Goal: Transaction & Acquisition: Purchase product/service

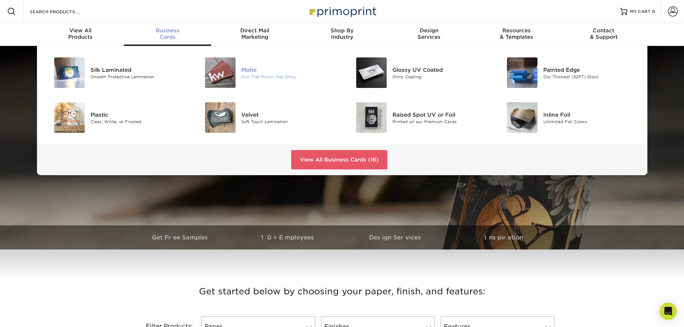
click at [246, 73] on div "Matte" at bounding box center [288, 70] width 95 height 8
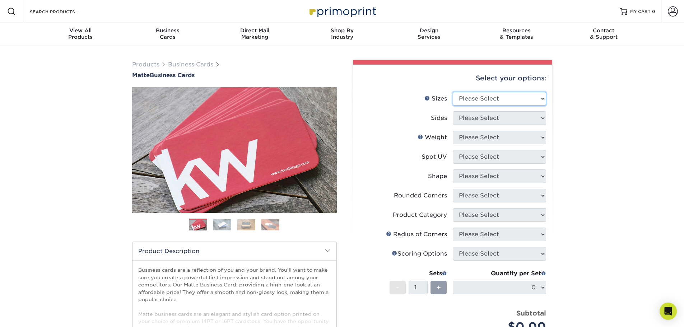
click at [489, 96] on select "Please Select 1.5" x 3.5" - Mini 1.75" x 3.5" - Mini 2" x 2" - Square 2" x 3" -…" at bounding box center [499, 99] width 93 height 14
select select "2.00x3.50"
click at [453, 92] on select "Please Select 1.5" x 3.5" - Mini 1.75" x 3.5" - Mini 2" x 2" - Square 2" x 3" -…" at bounding box center [499, 99] width 93 height 14
click at [486, 113] on select "Please Select Print Both Sides Print Front Only" at bounding box center [499, 118] width 93 height 14
select select "32d3c223-f82c-492b-b915-ba065a00862f"
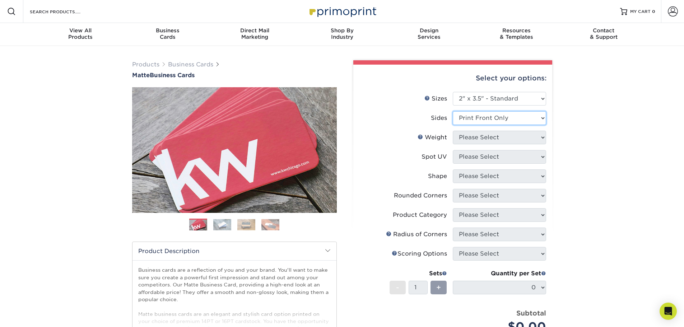
click at [453, 111] on select "Please Select Print Both Sides Print Front Only" at bounding box center [499, 118] width 93 height 14
click at [486, 139] on select "Please Select 16PT 14PT" at bounding box center [499, 138] width 93 height 14
select select "16PT"
click at [453, 131] on select "Please Select 16PT 14PT" at bounding box center [499, 138] width 93 height 14
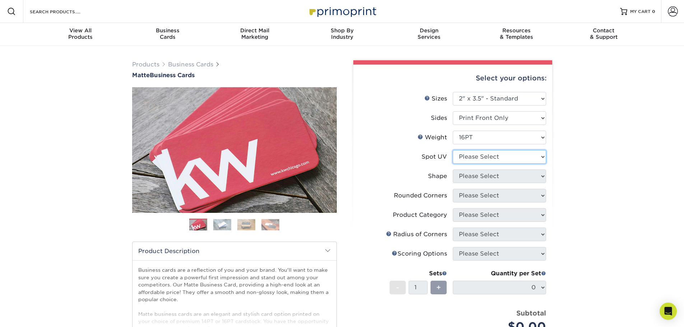
click at [487, 155] on select "Please Select No Spot UV Front Only" at bounding box center [499, 157] width 93 height 14
select select "3"
click at [453, 150] on select "Please Select No Spot UV Front Only" at bounding box center [499, 157] width 93 height 14
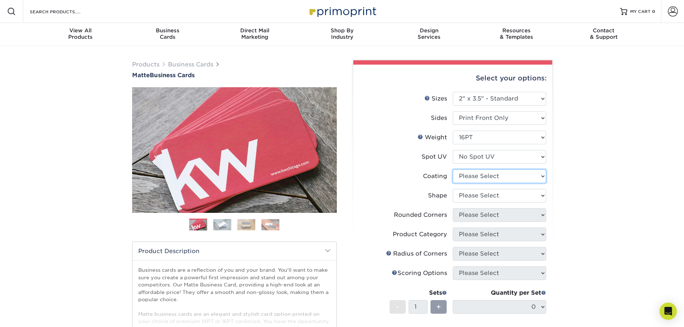
click at [482, 178] on select at bounding box center [499, 176] width 93 height 14
select select "121bb7b5-3b4d-429f-bd8d-bbf80e953313"
click at [453, 169] on select at bounding box center [499, 176] width 93 height 14
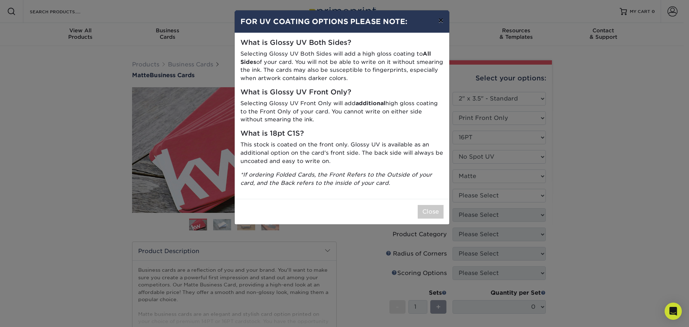
click at [439, 18] on button "×" at bounding box center [440, 20] width 17 height 20
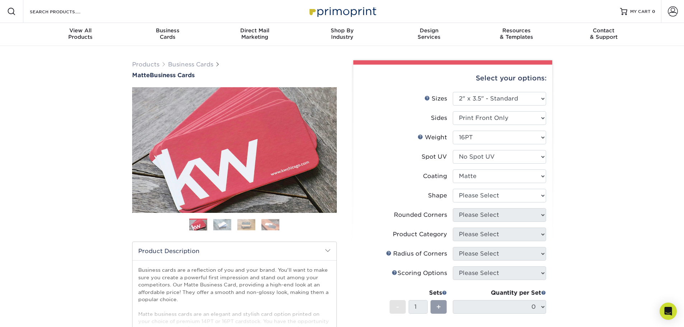
click at [465, 164] on li "Spot UV Please Select No Spot UV Front Only" at bounding box center [452, 159] width 187 height 19
click at [465, 161] on select "Please Select No Spot UV Front Only" at bounding box center [499, 157] width 93 height 14
click at [427, 134] on div "Weight Help Weight" at bounding box center [431, 137] width 29 height 9
click at [477, 175] on select at bounding box center [499, 176] width 93 height 14
click at [364, 163] on label "Spot UV" at bounding box center [405, 157] width 93 height 14
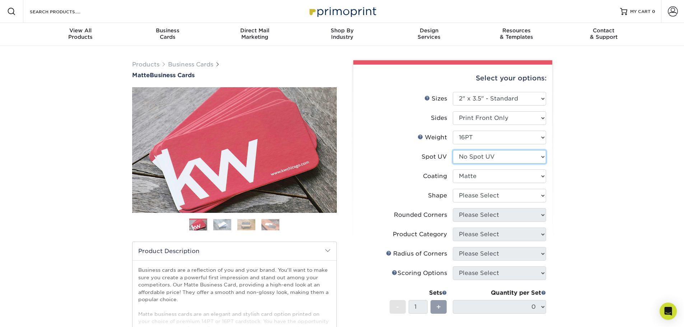
click at [494, 160] on select "Please Select No Spot UV Front Only" at bounding box center [499, 157] width 93 height 14
drag, startPoint x: 385, startPoint y: 168, endPoint x: 400, endPoint y: 165, distance: 15.1
click at [385, 168] on li "Spot UV Please Select No Spot UV Front Only" at bounding box center [452, 159] width 187 height 19
click at [498, 197] on select "Please Select Standard Oval" at bounding box center [499, 196] width 93 height 14
select select "standard"
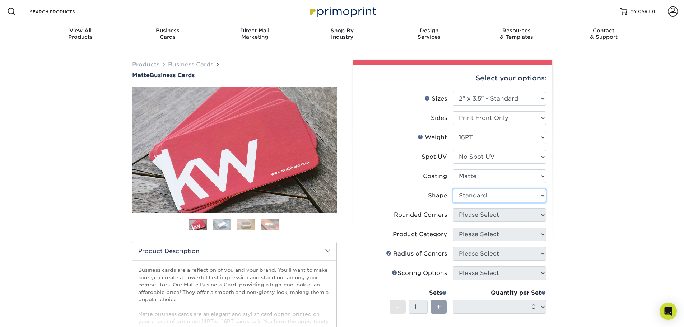
click at [453, 189] on select "Please Select Standard Oval" at bounding box center [499, 196] width 93 height 14
click at [479, 214] on select "Please Select Yes - Round 2 Corners Yes - Round 4 Corners No" at bounding box center [499, 215] width 93 height 14
select select "0"
click at [453, 208] on select "Please Select Yes - Round 2 Corners Yes - Round 4 Corners No" at bounding box center [499, 215] width 93 height 14
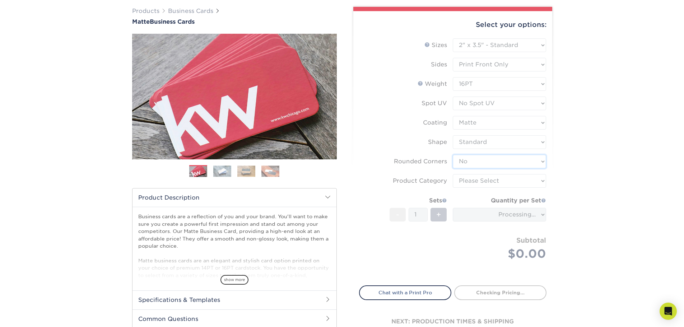
scroll to position [72, 0]
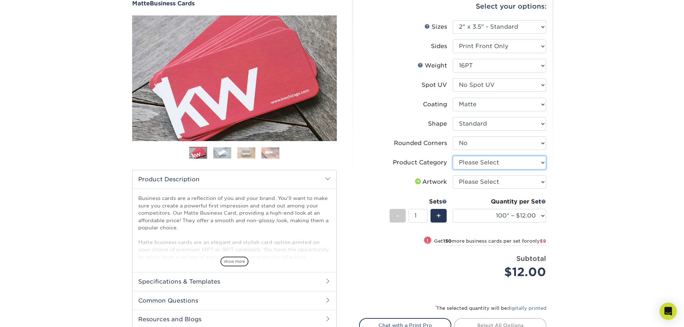
click at [478, 160] on select "Please Select Business Cards" at bounding box center [499, 163] width 93 height 14
select select "3b5148f1-0588-4f88-a218-97bcfdce65c1"
click at [453, 156] on select "Please Select Business Cards" at bounding box center [499, 163] width 93 height 14
click at [466, 169] on select "Please Select Business Cards" at bounding box center [499, 163] width 93 height 14
drag, startPoint x: 412, startPoint y: 148, endPoint x: 418, endPoint y: 152, distance: 7.3
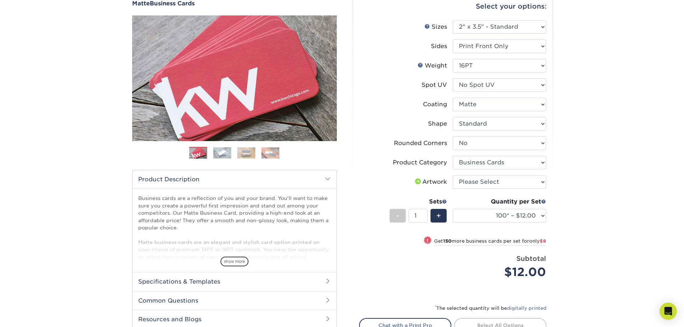
click at [412, 148] on label "Rounded Corners" at bounding box center [405, 143] width 93 height 14
click at [479, 179] on select "Please Select I will upload files I need a design - $100" at bounding box center [499, 182] width 93 height 14
click at [395, 178] on label "Artwork" at bounding box center [405, 182] width 93 height 14
click at [475, 174] on li "Product Category Please Select Business Cards" at bounding box center [452, 165] width 187 height 19
click at [471, 179] on select "Please Select I will upload files I need a design - $100" at bounding box center [499, 182] width 93 height 14
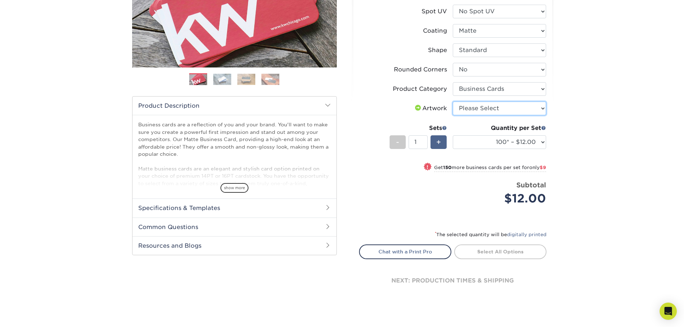
scroll to position [108, 0]
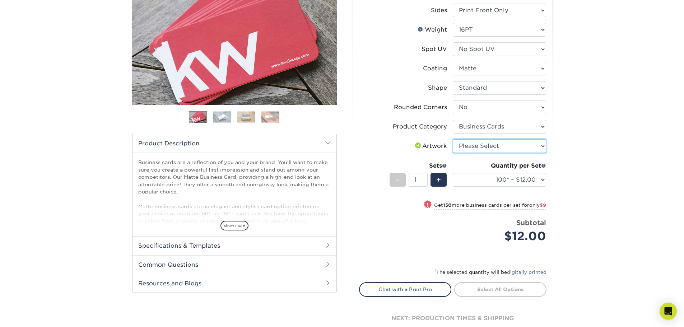
drag, startPoint x: 493, startPoint y: 146, endPoint x: 489, endPoint y: 150, distance: 5.7
click at [493, 146] on select "Please Select I will upload files I need a design - $100" at bounding box center [499, 146] width 93 height 14
select select "design"
click at [453, 139] on select "Please Select I will upload files I need a design - $100" at bounding box center [499, 146] width 93 height 14
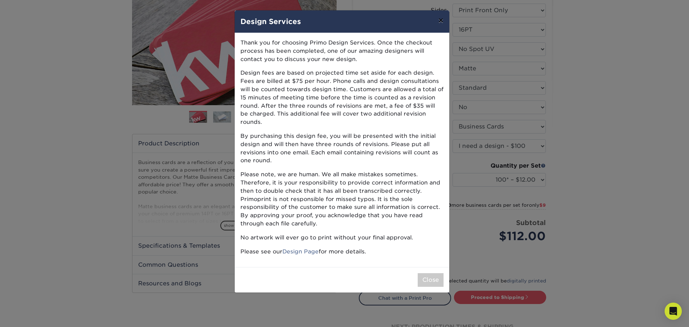
click at [439, 20] on button "×" at bounding box center [440, 20] width 17 height 20
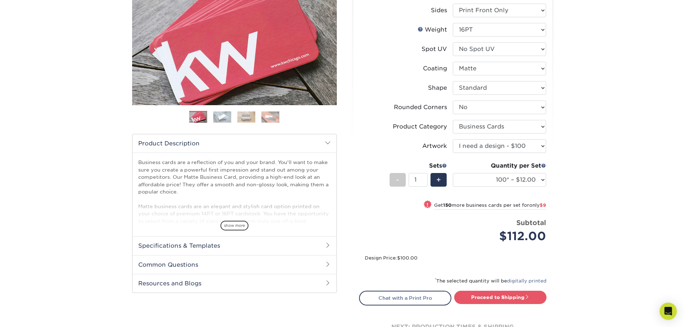
scroll to position [0, 0]
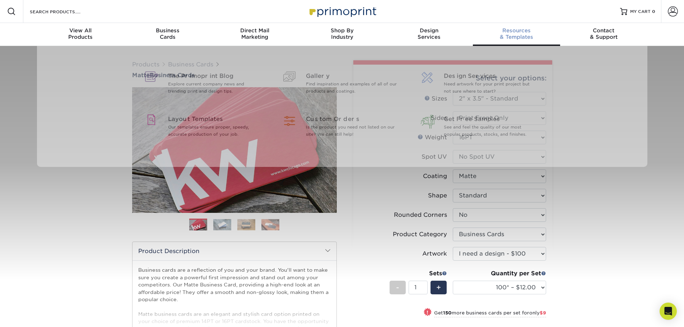
click at [510, 28] on span "Resources" at bounding box center [516, 30] width 87 height 6
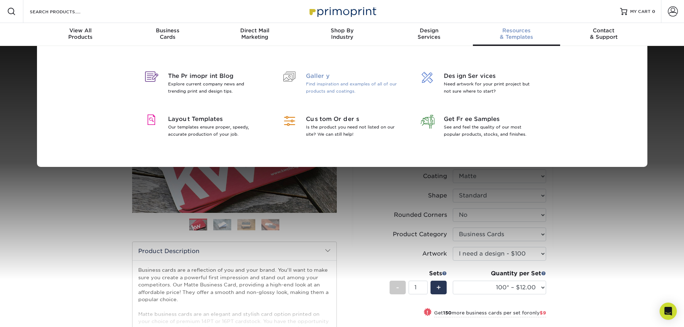
click at [295, 75] on div at bounding box center [289, 77] width 22 height 10
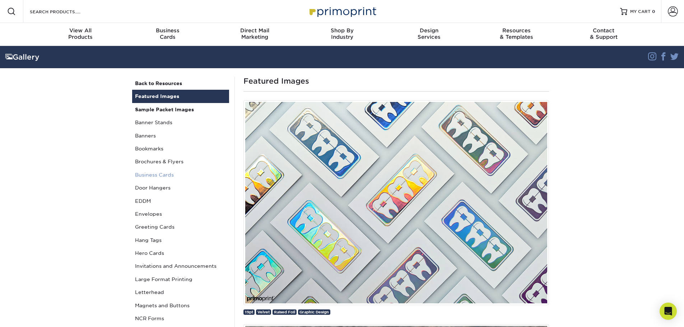
click at [150, 175] on link "Business Cards" at bounding box center [180, 174] width 97 height 13
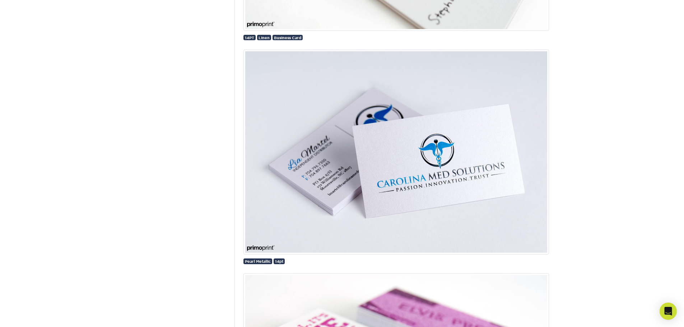
scroll to position [16673, 0]
